Goal: Task Accomplishment & Management: Use online tool/utility

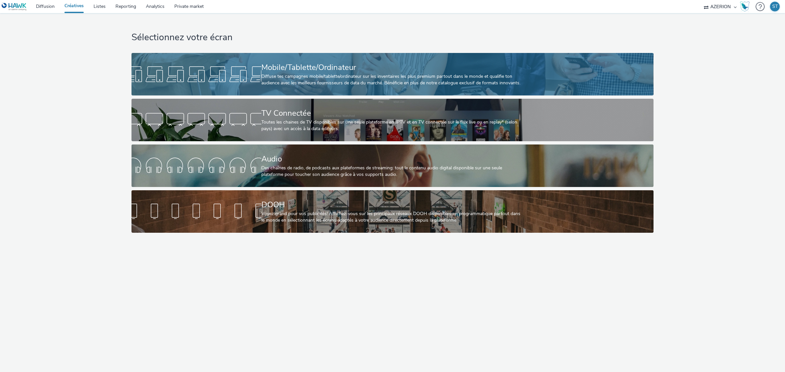
click at [279, 70] on div "Mobile/Tablette/Ordinateur" at bounding box center [392, 67] width 260 height 11
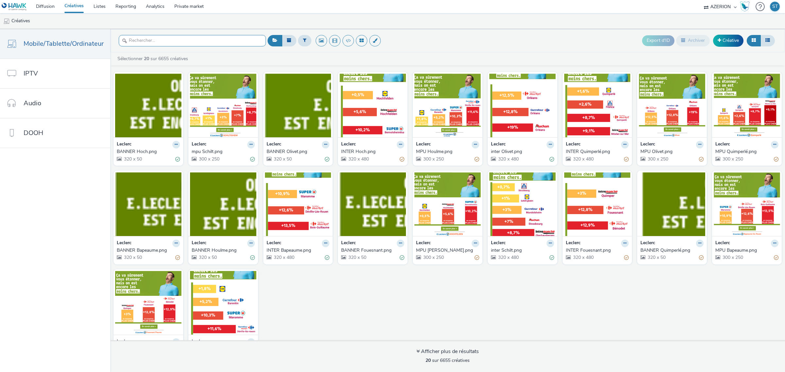
click at [195, 44] on input "text" at bounding box center [192, 40] width 147 height 11
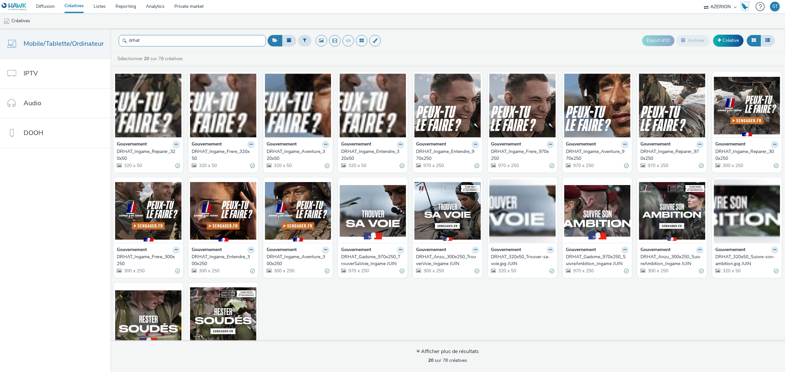
click at [205, 42] on input "drhat" at bounding box center [192, 40] width 147 height 11
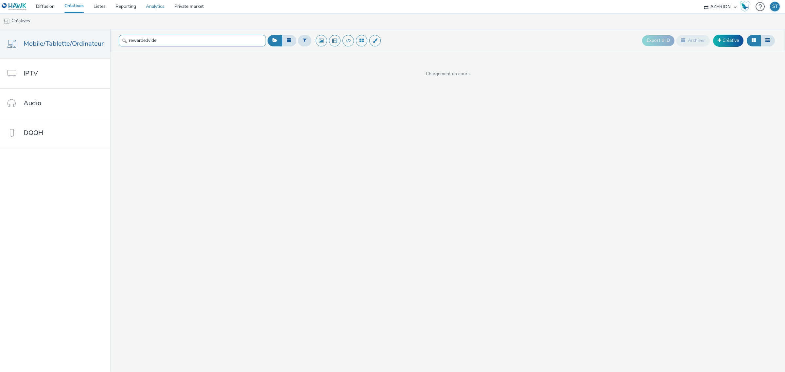
type input "rewardedvide"
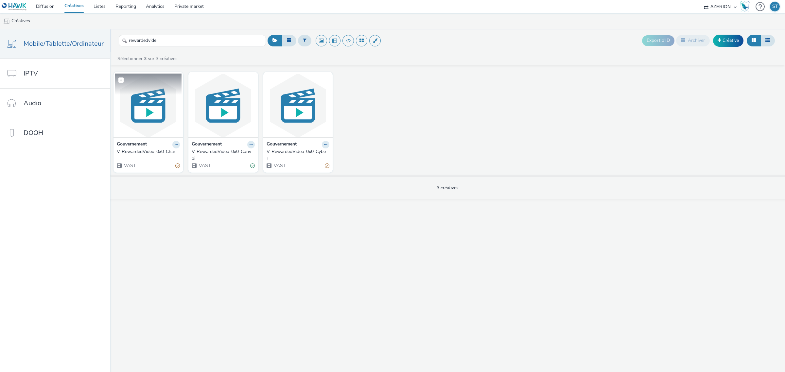
click at [153, 105] on img at bounding box center [148, 106] width 66 height 64
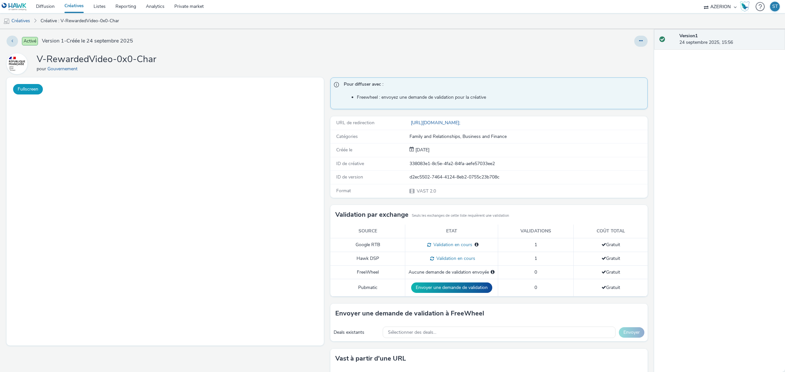
click at [30, 91] on button "Fullscreen" at bounding box center [28, 89] width 30 height 10
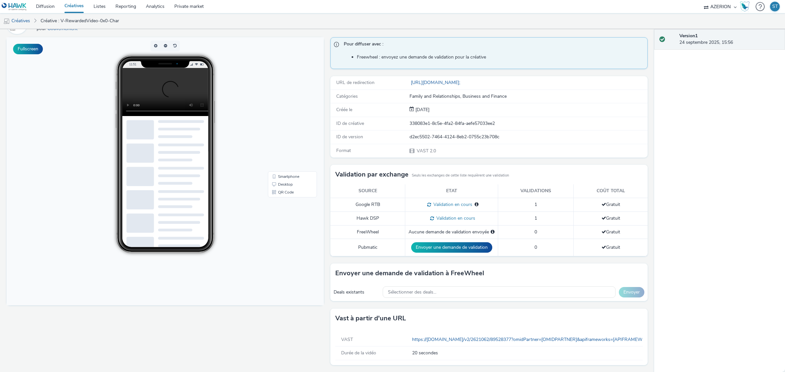
scroll to position [41, 0]
click at [518, 341] on link "https://[DOMAIN_NAME]/v2/2621062/89528377?omidPartner=[OMIDPARTNER]&apiframewor…" at bounding box center [733, 339] width 642 height 6
click at [33, 49] on button "Fullscreen" at bounding box center [28, 49] width 30 height 10
click at [163, 91] on video at bounding box center [170, 92] width 96 height 48
drag, startPoint x: 156, startPoint y: 54, endPoint x: 424, endPoint y: 92, distance: 270.8
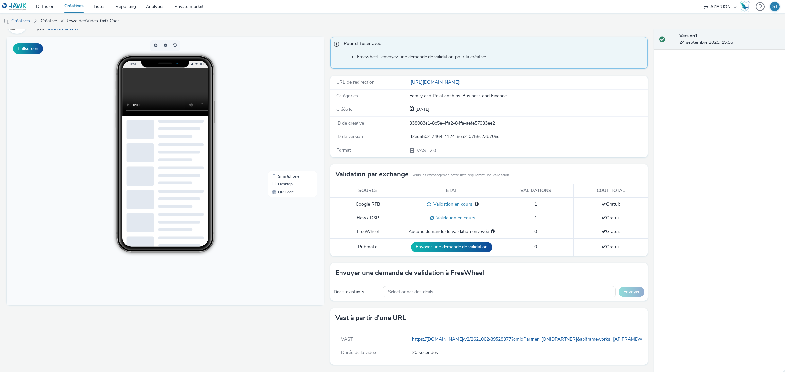
click at [424, 93] on div "Family and Relationships, Business and Finance" at bounding box center [529, 96] width 238 height 7
drag, startPoint x: 82, startPoint y: 7, endPoint x: 379, endPoint y: 89, distance: 308.0
click at [379, 90] on div "Catégories Family and Relationships, Business and Finance" at bounding box center [489, 96] width 317 height 13
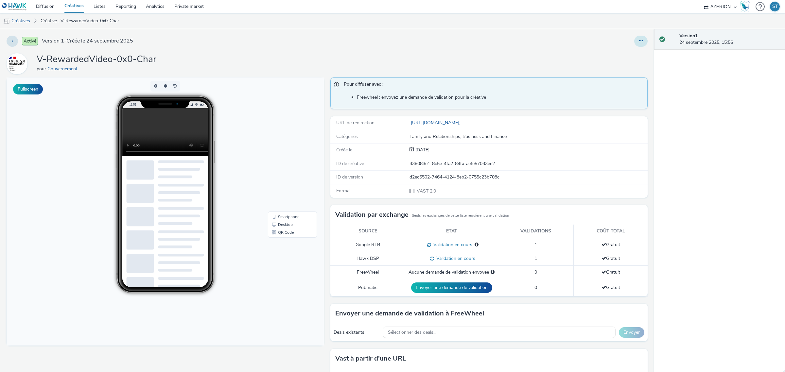
click at [635, 45] on button at bounding box center [641, 41] width 13 height 11
click at [624, 52] on link "Modifier" at bounding box center [623, 54] width 49 height 13
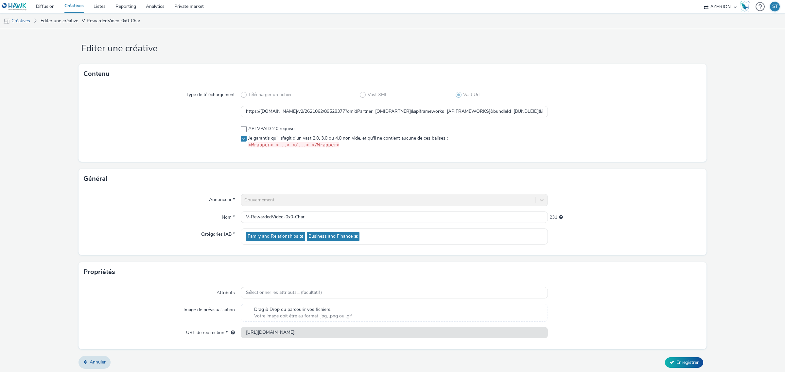
scroll to position [6, 0]
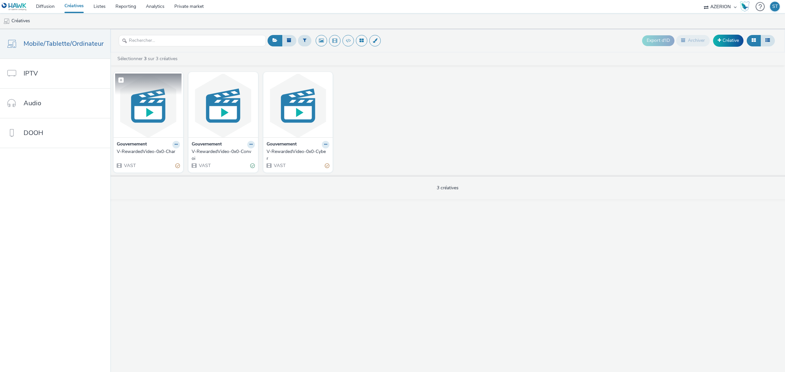
click at [143, 111] on img at bounding box center [148, 106] width 66 height 64
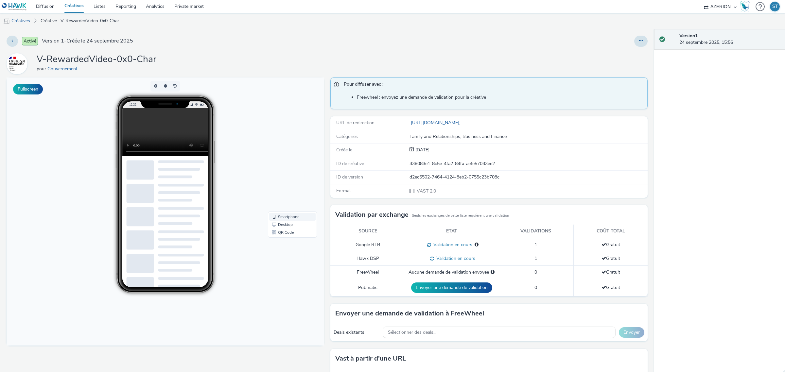
click at [280, 218] on link "Smartphone" at bounding box center [292, 217] width 46 height 8
click at [21, 89] on button "Fullscreen" at bounding box center [28, 89] width 30 height 10
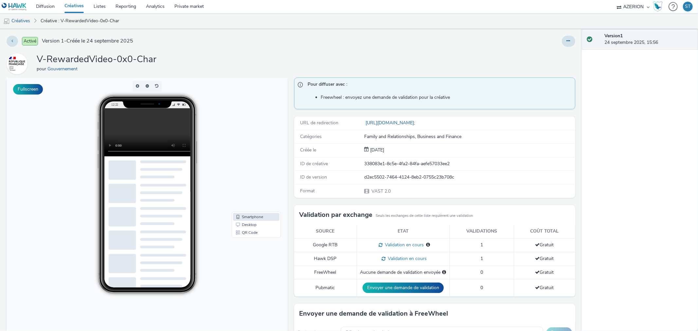
click at [417, 54] on div "V-RewardedVideo-0x0-Char pour Gouvernement" at bounding box center [291, 63] width 569 height 21
